Goal: Information Seeking & Learning: Learn about a topic

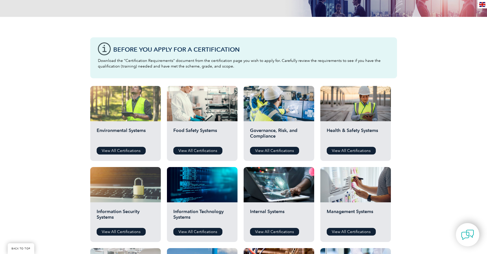
scroll to position [123, 0]
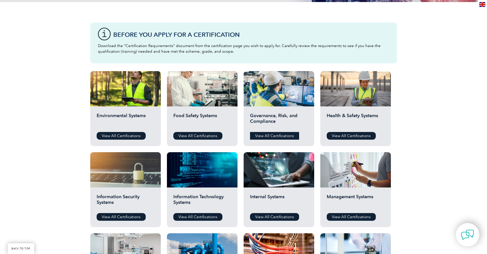
click at [267, 137] on link "View All Certifications" at bounding box center [274, 136] width 49 height 8
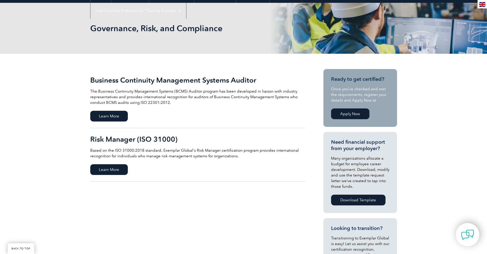
scroll to position [92, 0]
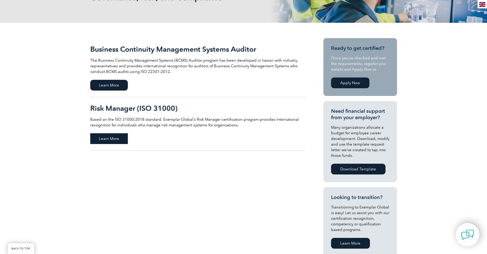
click at [108, 141] on span "Learn More" at bounding box center [109, 138] width 38 height 11
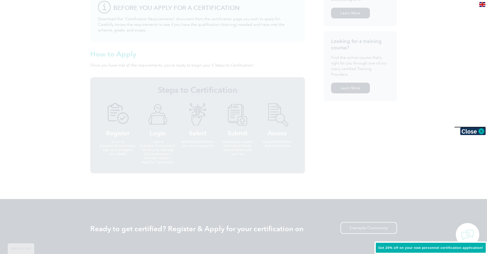
scroll to position [328, 0]
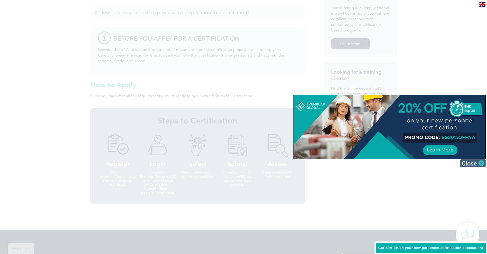
click at [471, 163] on img at bounding box center [474, 163] width 26 height 8
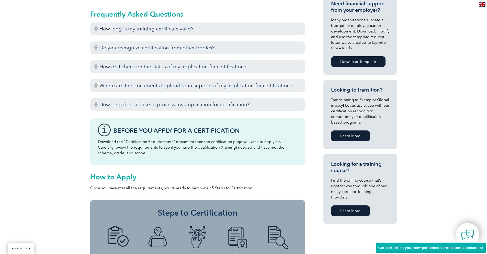
scroll to position [175, 0]
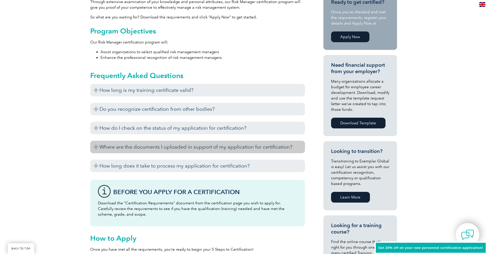
click at [239, 145] on h3 "Where are the documents I uploaded in support of my application for certificati…" at bounding box center [197, 147] width 215 height 13
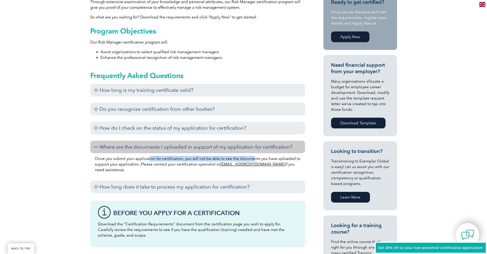
drag, startPoint x: 149, startPoint y: 159, endPoint x: 255, endPoint y: 159, distance: 105.7
click at [255, 159] on p "Once you submit your application for certification, you will not be able to see…" at bounding box center [198, 164] width 206 height 17
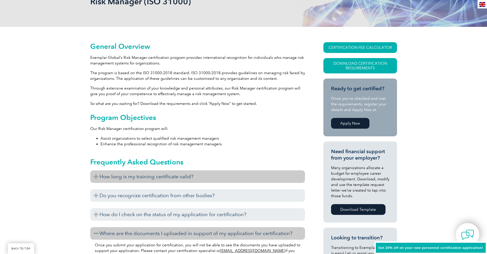
scroll to position [82, 0]
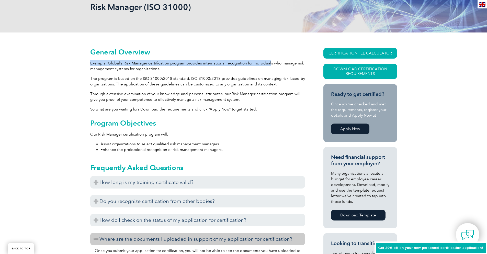
drag, startPoint x: 124, startPoint y: 60, endPoint x: 272, endPoint y: 64, distance: 148.0
click at [272, 64] on p "Exemplar Global’s Risk Manager certification program provides international rec…" at bounding box center [197, 65] width 215 height 11
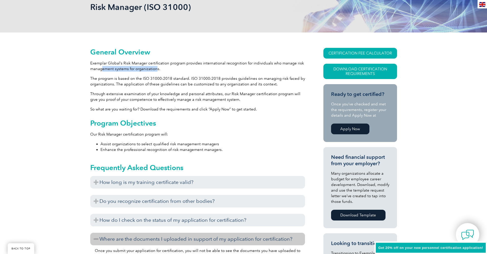
drag, startPoint x: 104, startPoint y: 70, endPoint x: 157, endPoint y: 70, distance: 53.0
click at [157, 70] on p "Exemplar Global’s Risk Manager certification program provides international rec…" at bounding box center [197, 65] width 215 height 11
drag, startPoint x: 102, startPoint y: 78, endPoint x: 193, endPoint y: 78, distance: 91.3
click at [192, 78] on p "The program is based on the ISO 31000:2018 standard. ISO 31000:2018 provides gu…" at bounding box center [197, 81] width 215 height 11
drag, startPoint x: 224, startPoint y: 78, endPoint x: 281, endPoint y: 78, distance: 57.1
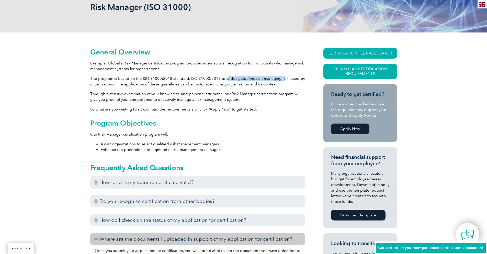
click at [281, 78] on p "The program is based on the ISO 31000:2018 standard. ISO 31000:2018 provides gu…" at bounding box center [197, 81] width 215 height 11
drag, startPoint x: 183, startPoint y: 81, endPoint x: 195, endPoint y: 81, distance: 11.8
click at [195, 81] on p "The program is based on the ISO 31000:2018 standard. ISO 31000:2018 provides gu…" at bounding box center [197, 81] width 215 height 11
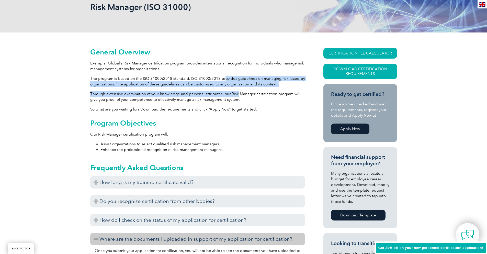
drag, startPoint x: 226, startPoint y: 81, endPoint x: 236, endPoint y: 92, distance: 15.4
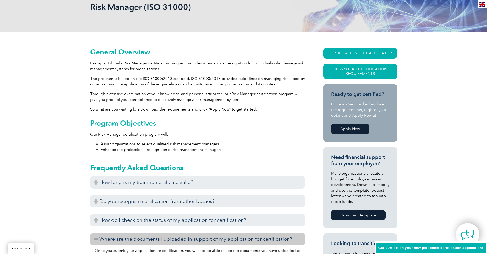
click at [238, 92] on p "Through extensive examination of your knowledge and personal attributes, our Ri…" at bounding box center [197, 96] width 215 height 11
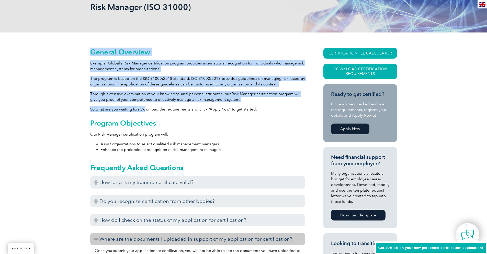
drag, startPoint x: 87, startPoint y: 109, endPoint x: 146, endPoint y: 108, distance: 59.1
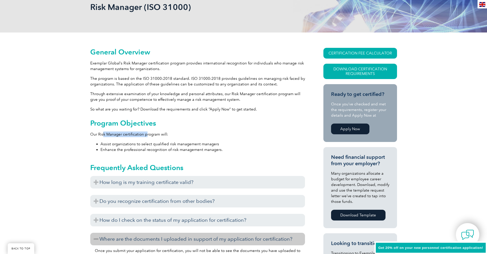
drag, startPoint x: 103, startPoint y: 136, endPoint x: 147, endPoint y: 136, distance: 44.0
click at [147, 136] on p "Our Risk Manager certification program will:" at bounding box center [197, 135] width 215 height 6
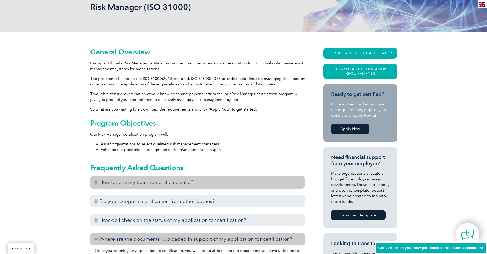
click at [179, 181] on h3 "How long is my training certificate valid?" at bounding box center [197, 182] width 215 height 13
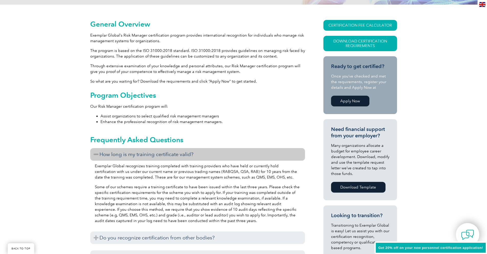
scroll to position [144, 0]
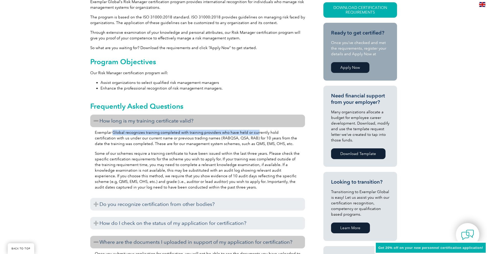
drag, startPoint x: 114, startPoint y: 132, endPoint x: 256, endPoint y: 132, distance: 142.5
click at [256, 132] on p "Exemplar Global recognizes training completed with training providers who have …" at bounding box center [198, 138] width 206 height 17
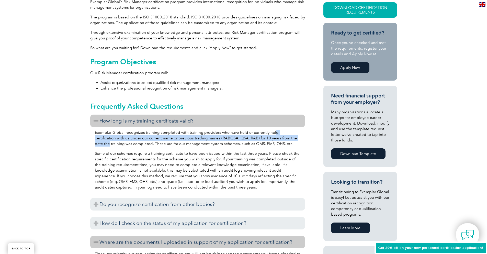
drag, startPoint x: 273, startPoint y: 134, endPoint x: 289, endPoint y: 138, distance: 16.5
click at [288, 138] on p "Exemplar Global recognizes training completed with training providers who have …" at bounding box center [198, 138] width 206 height 17
click at [289, 138] on p "Exemplar Global recognizes training completed with training providers who have …" at bounding box center [198, 138] width 206 height 17
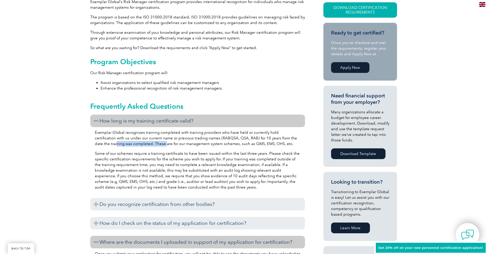
drag, startPoint x: 104, startPoint y: 141, endPoint x: 177, endPoint y: 142, distance: 72.4
click at [154, 142] on p "Exemplar Global recognizes training completed with training providers who have …" at bounding box center [198, 138] width 206 height 17
drag, startPoint x: 178, startPoint y: 142, endPoint x: 277, endPoint y: 142, distance: 99.8
click at [277, 142] on p "Exemplar Global recognizes training completed with training providers who have …" at bounding box center [198, 138] width 206 height 17
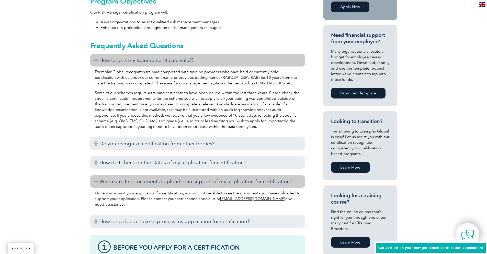
scroll to position [205, 0]
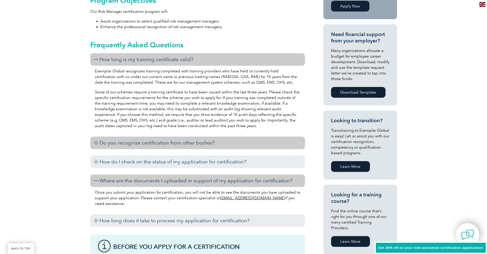
click at [125, 145] on h3 "Do you recognize certification from other bodies?" at bounding box center [197, 143] width 215 height 13
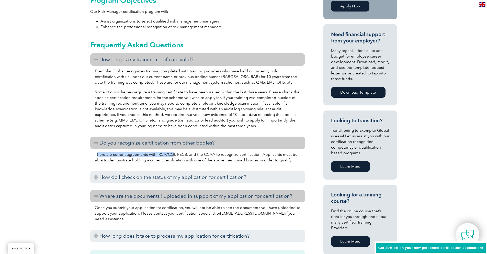
drag, startPoint x: 96, startPoint y: 155, endPoint x: 176, endPoint y: 155, distance: 80.1
click at [174, 155] on p "There are current agreements with IRCA/CQI, PECB, and the CCAA to recognize cer…" at bounding box center [198, 157] width 206 height 11
click at [176, 155] on p "There are current agreements with IRCA/CQI, PECB, and the CCAA to recognize cer…" at bounding box center [198, 157] width 206 height 11
drag, startPoint x: 212, startPoint y: 152, endPoint x: 275, endPoint y: 152, distance: 63.5
click at [275, 152] on p "There are current agreements with IRCA/CQI, PECB, and the CCAA to recognize cer…" at bounding box center [198, 157] width 206 height 11
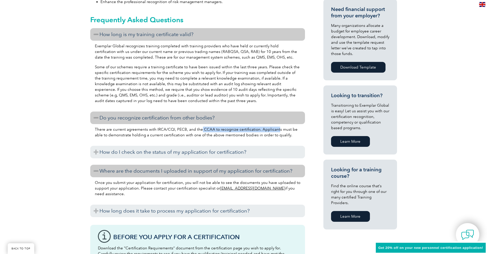
scroll to position [267, 0]
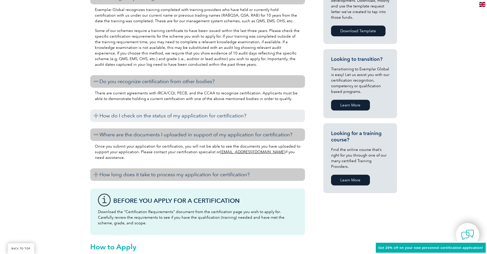
click at [224, 176] on h3 "How long does it take to process my application for certification?" at bounding box center [197, 174] width 215 height 13
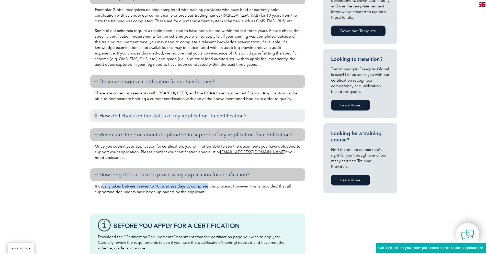
drag, startPoint x: 102, startPoint y: 186, endPoint x: 238, endPoint y: 186, distance: 135.9
click at [231, 186] on p "It usually takes between seven to 10 business days to complete this process. Ho…" at bounding box center [198, 188] width 206 height 11
drag, startPoint x: 238, startPoint y: 186, endPoint x: 253, endPoint y: 197, distance: 18.2
click at [238, 186] on p "It usually takes between seven to 10 business days to complete this process. Ho…" at bounding box center [198, 188] width 206 height 11
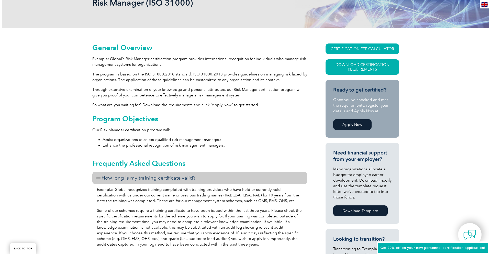
scroll to position [52, 0]
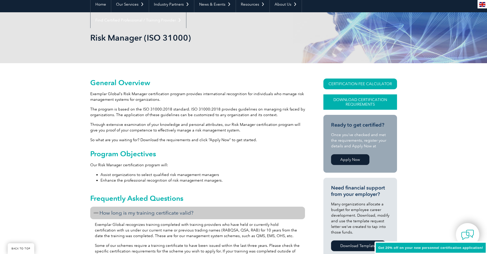
click at [367, 105] on link "Download Certification Requirements" at bounding box center [361, 101] width 74 height 15
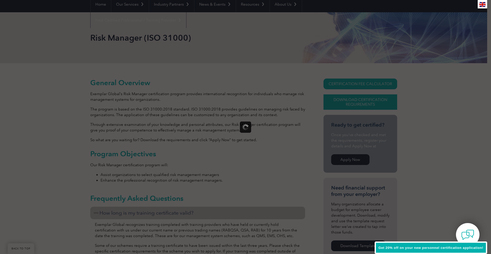
scroll to position [0, 0]
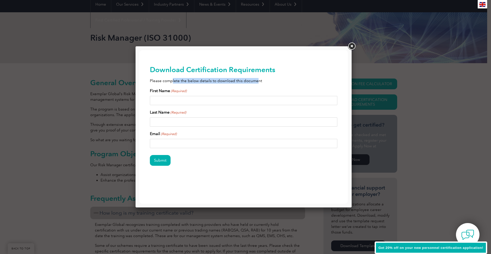
drag, startPoint x: 176, startPoint y: 80, endPoint x: 257, endPoint y: 80, distance: 81.1
click at [257, 80] on p "Please complete the below details to download this document" at bounding box center [244, 81] width 188 height 6
click at [258, 81] on p "Please complete the below details to download this document" at bounding box center [244, 81] width 188 height 6
click at [351, 47] on link at bounding box center [351, 46] width 9 height 9
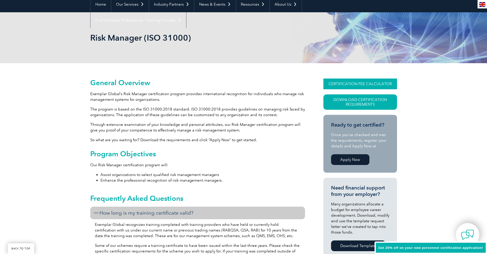
click at [357, 82] on link "CERTIFICATION FEE CALCULATOR" at bounding box center [361, 84] width 74 height 11
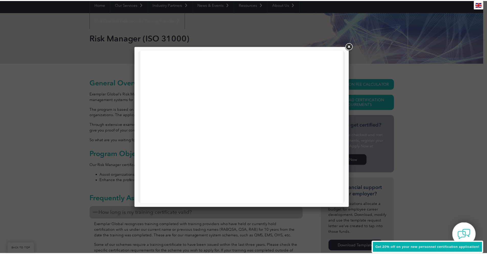
scroll to position [61, 0]
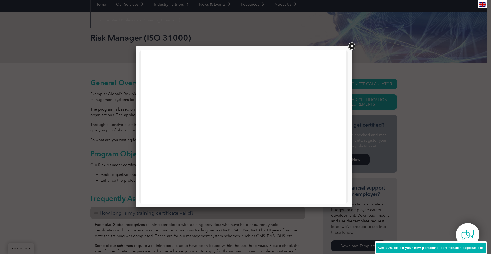
click at [350, 45] on link at bounding box center [351, 46] width 9 height 9
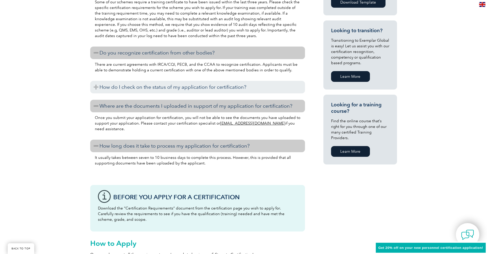
scroll to position [297, 0]
